Goal: Navigation & Orientation: Understand site structure

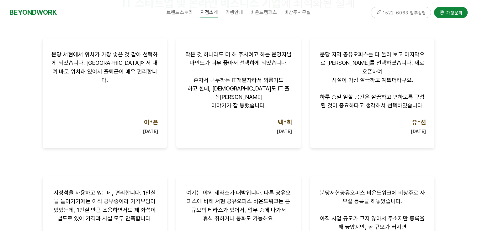
scroll to position [408, 0]
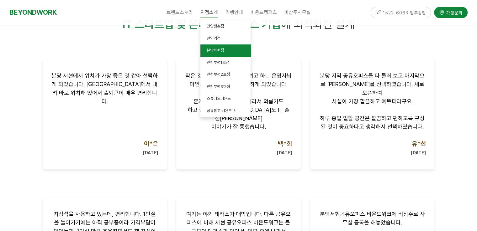
click at [227, 51] on link "분당서현점" at bounding box center [225, 51] width 50 height 12
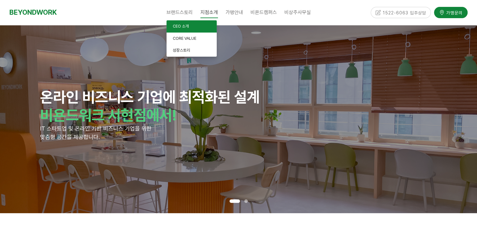
click at [188, 28] on span "CEO 소개" at bounding box center [181, 26] width 16 height 5
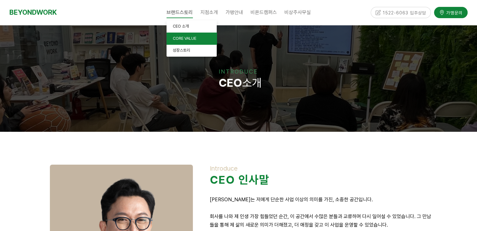
click at [182, 36] on span "CORE VALUE" at bounding box center [185, 38] width 24 height 5
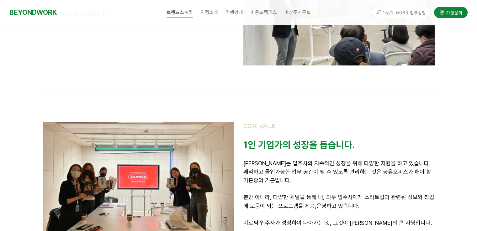
scroll to position [564, 0]
